Goal: Transaction & Acquisition: Purchase product/service

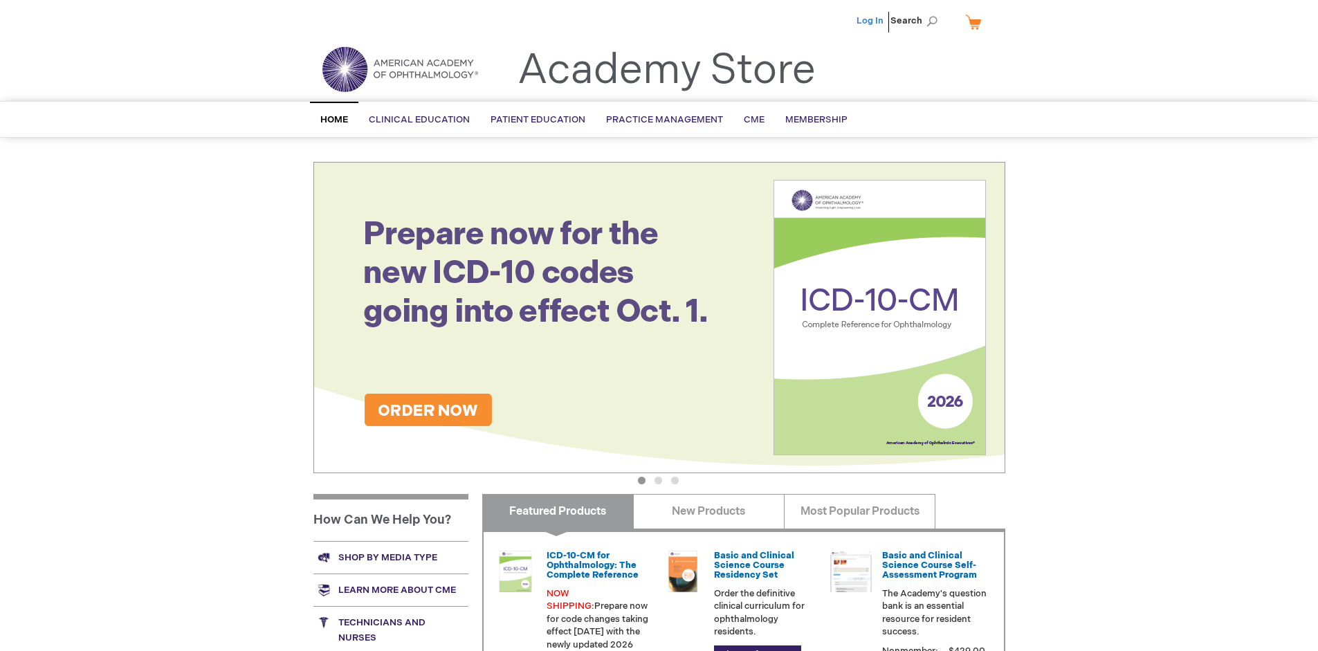
click at [871, 21] on link "Log In" at bounding box center [869, 20] width 27 height 11
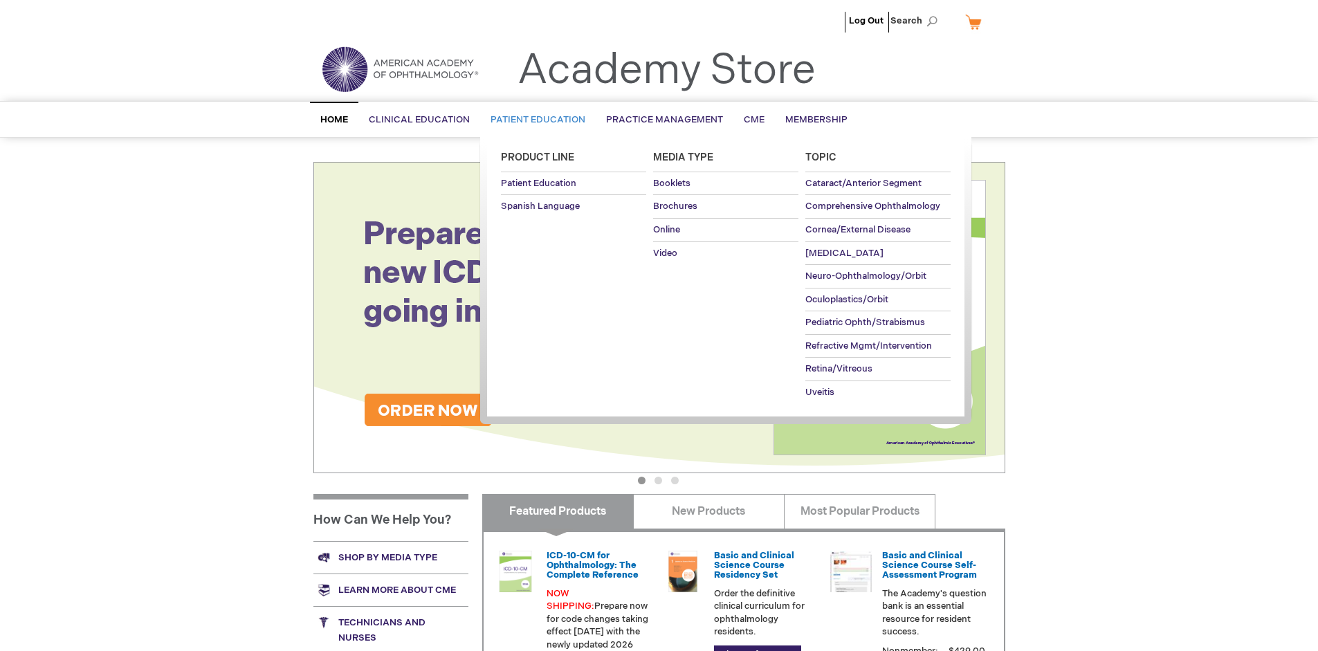
click at [534, 120] on span "Patient Education" at bounding box center [537, 119] width 95 height 11
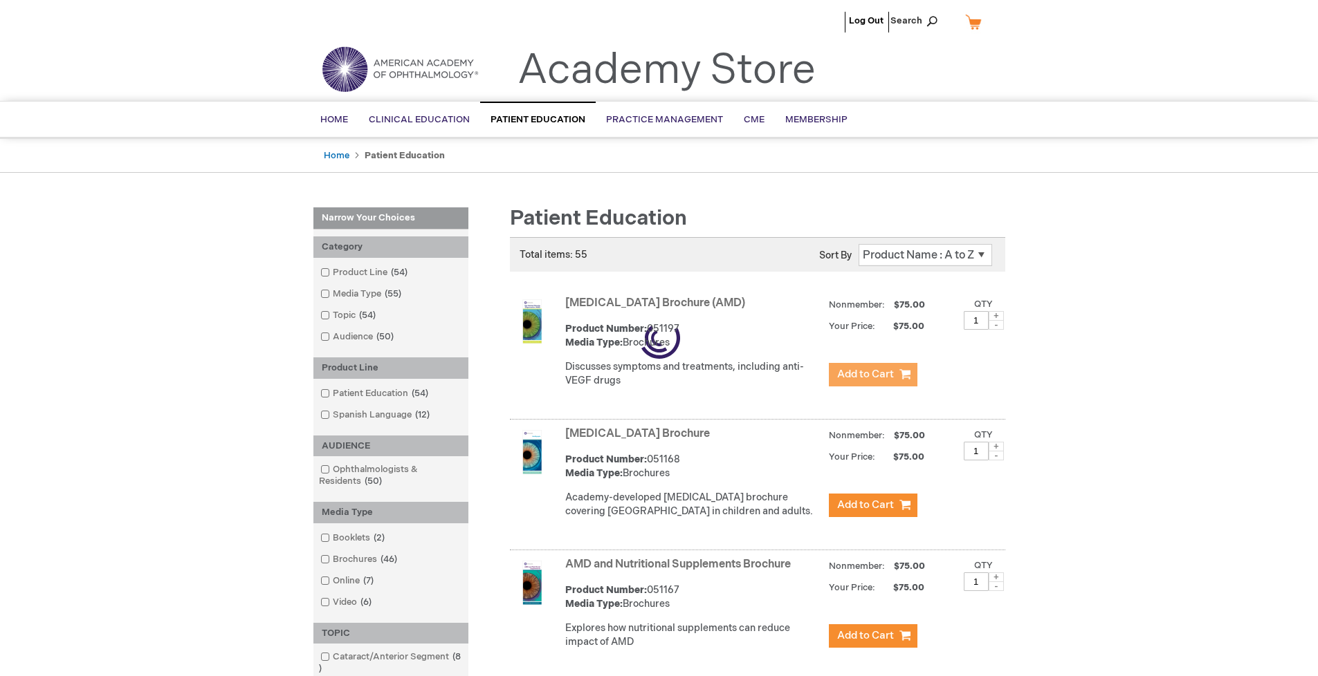
click at [872, 375] on span "Add to Cart" at bounding box center [865, 374] width 57 height 13
